Goal: Check status: Check status

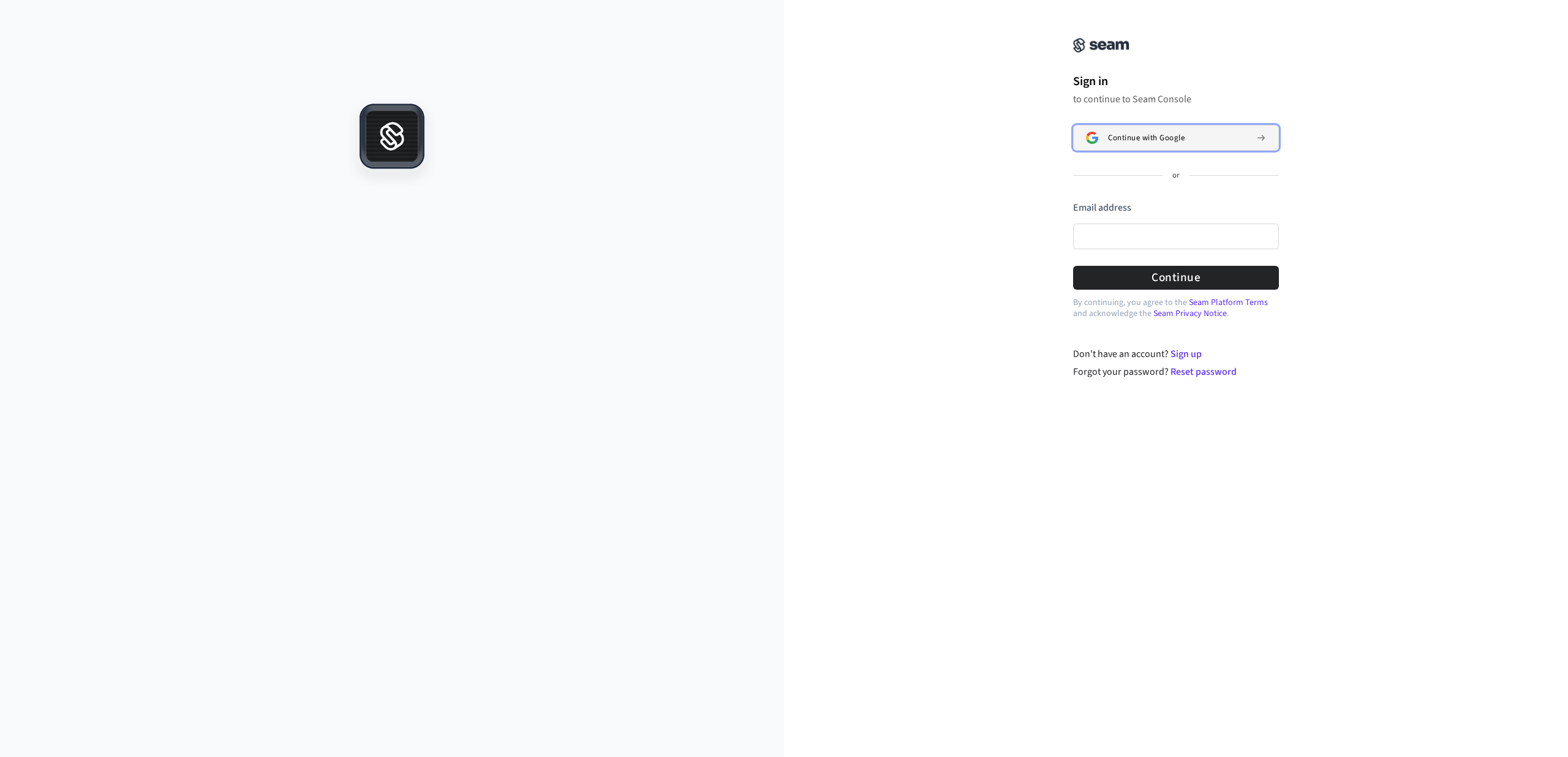
click at [1125, 142] on span "Continue with Google" at bounding box center [1146, 137] width 76 height 10
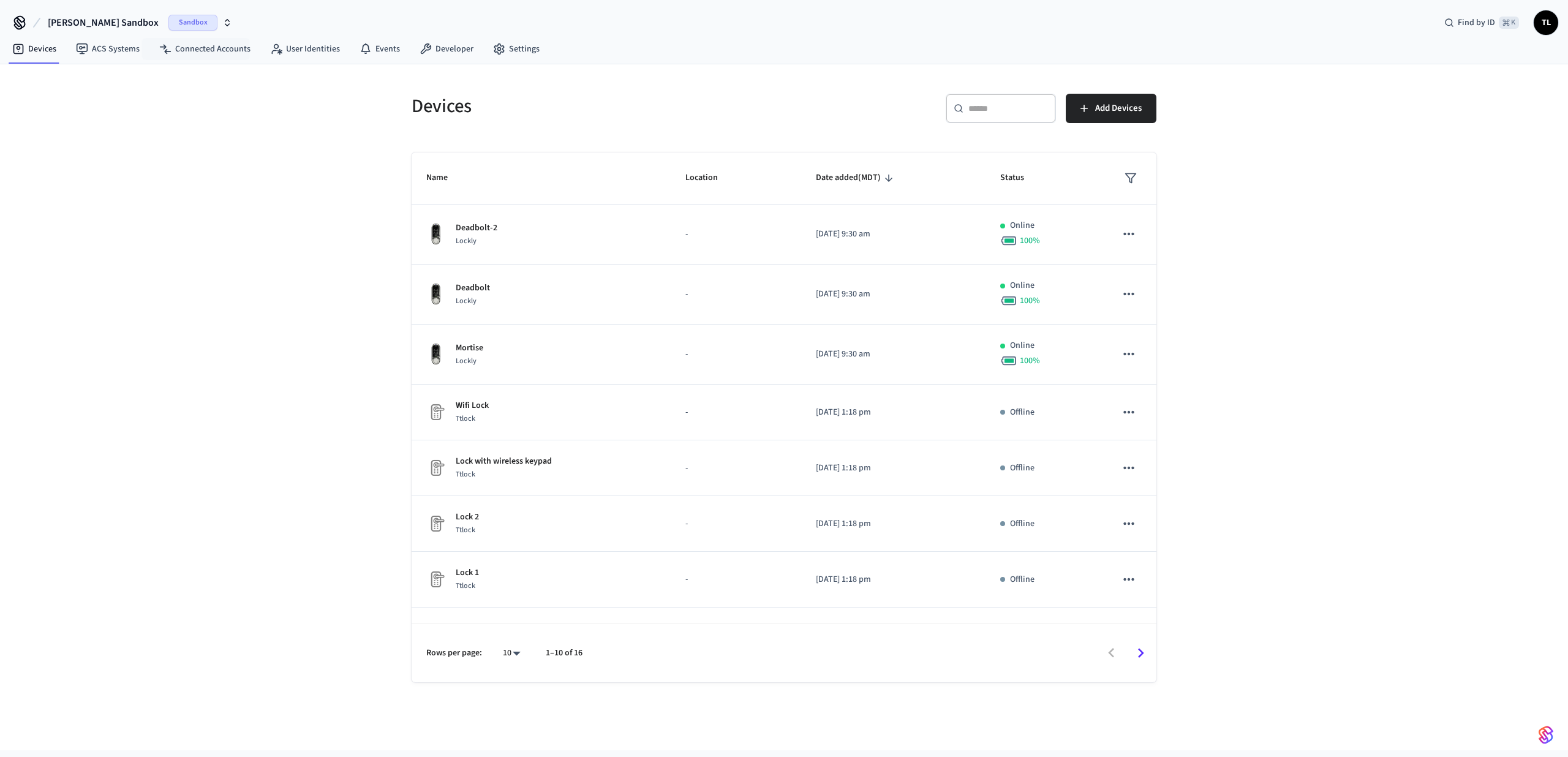
click at [168, 24] on span "Sandbox" at bounding box center [193, 22] width 49 height 16
click at [123, 81] on div "Bundle Package Rooms Production" at bounding box center [103, 79] width 168 height 16
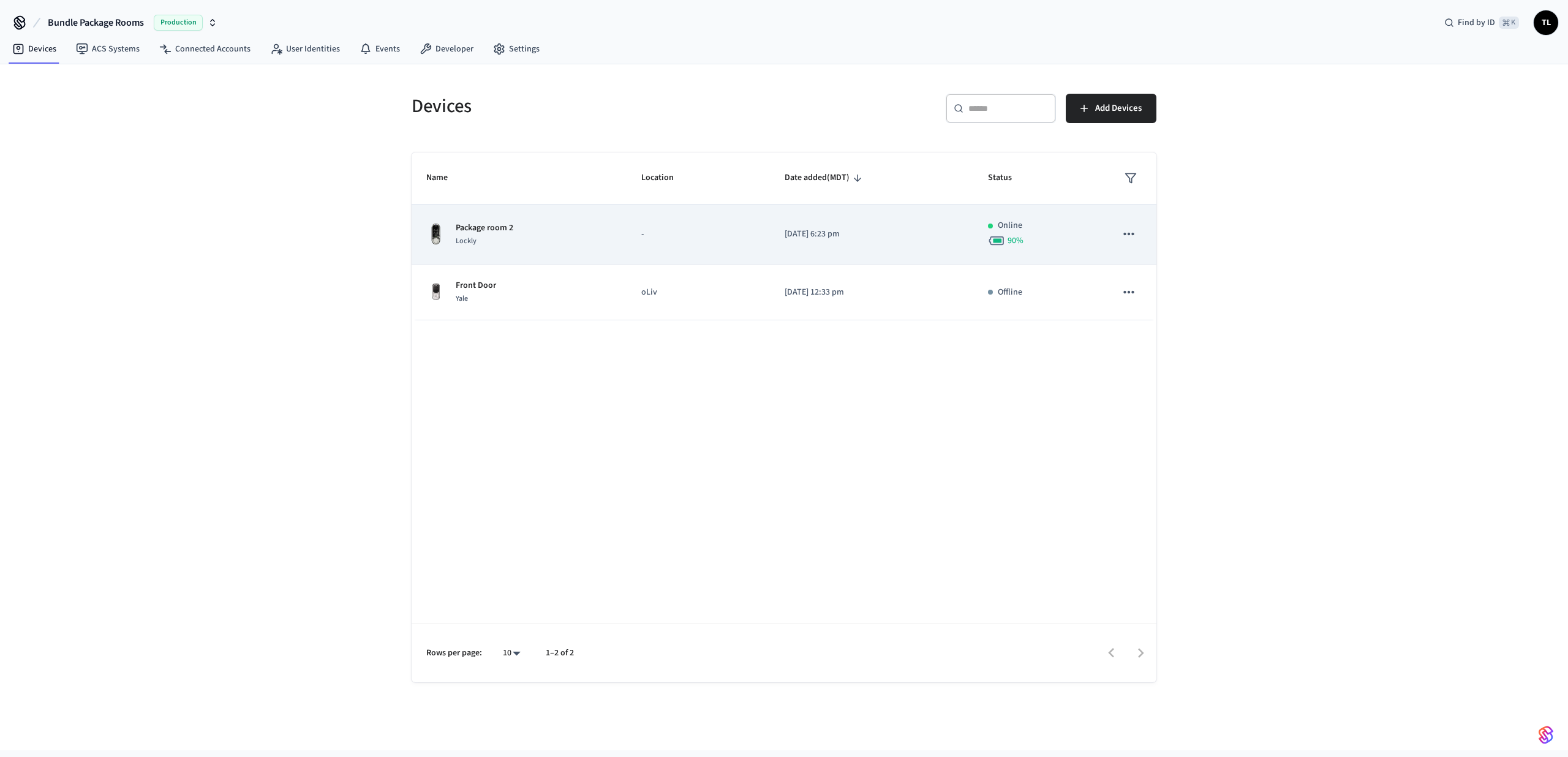
click at [513, 215] on td "Package room 2 Lockly" at bounding box center [519, 234] width 215 height 60
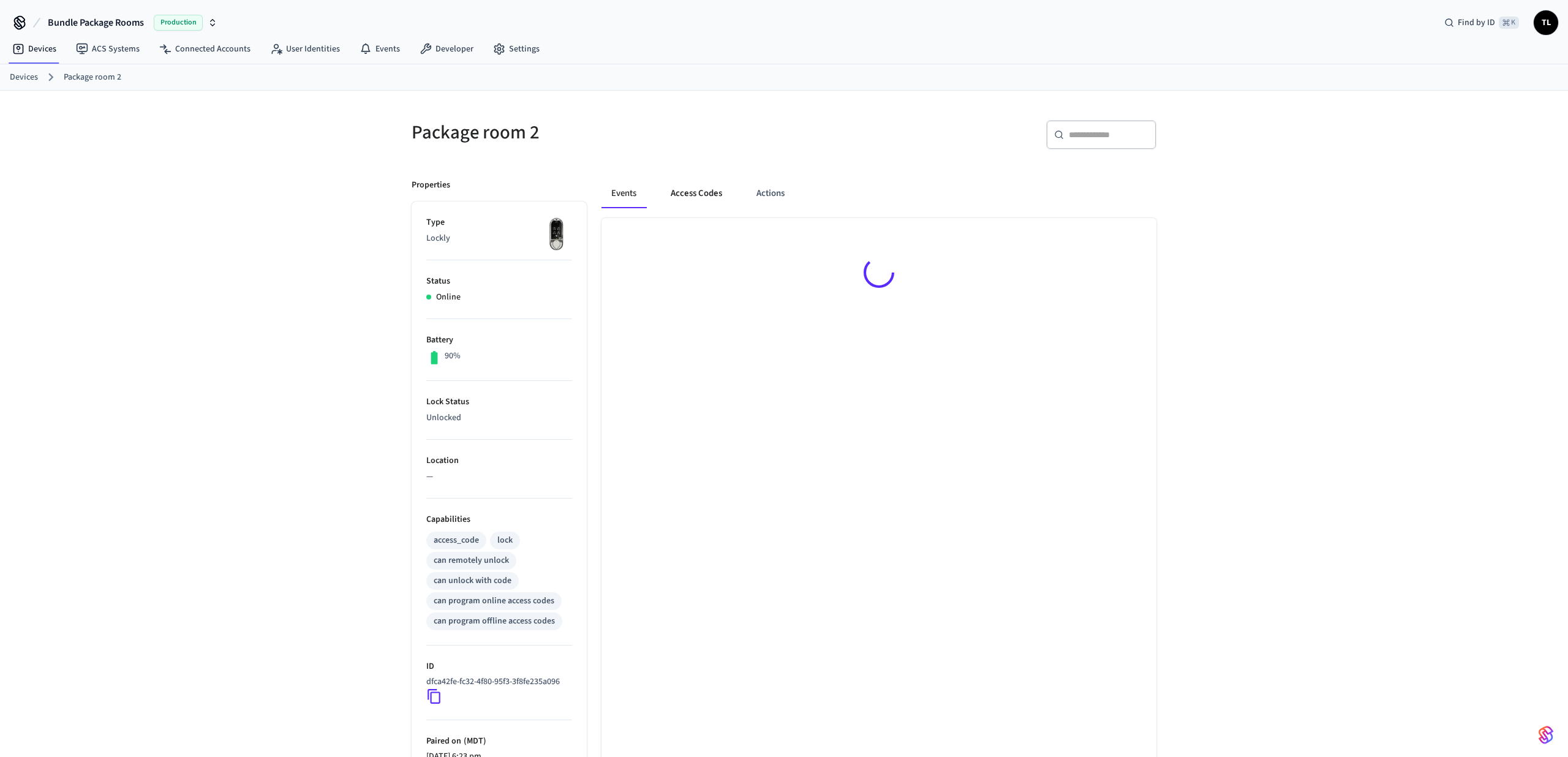
click at [712, 195] on button "Access Codes" at bounding box center [696, 193] width 71 height 30
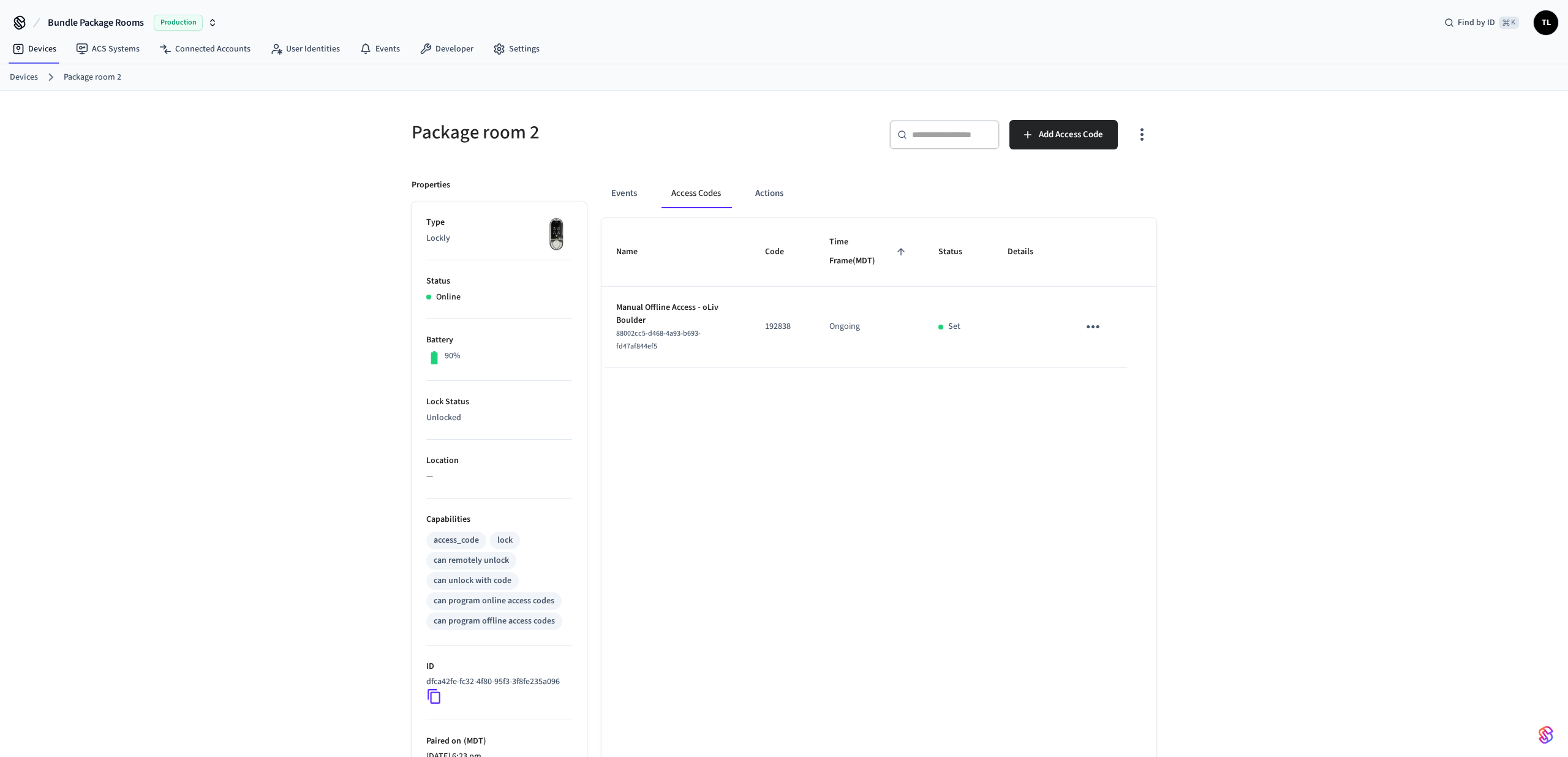
click at [762, 327] on td "192838" at bounding box center [783, 327] width 64 height 81
